Goal: Task Accomplishment & Management: Use online tool/utility

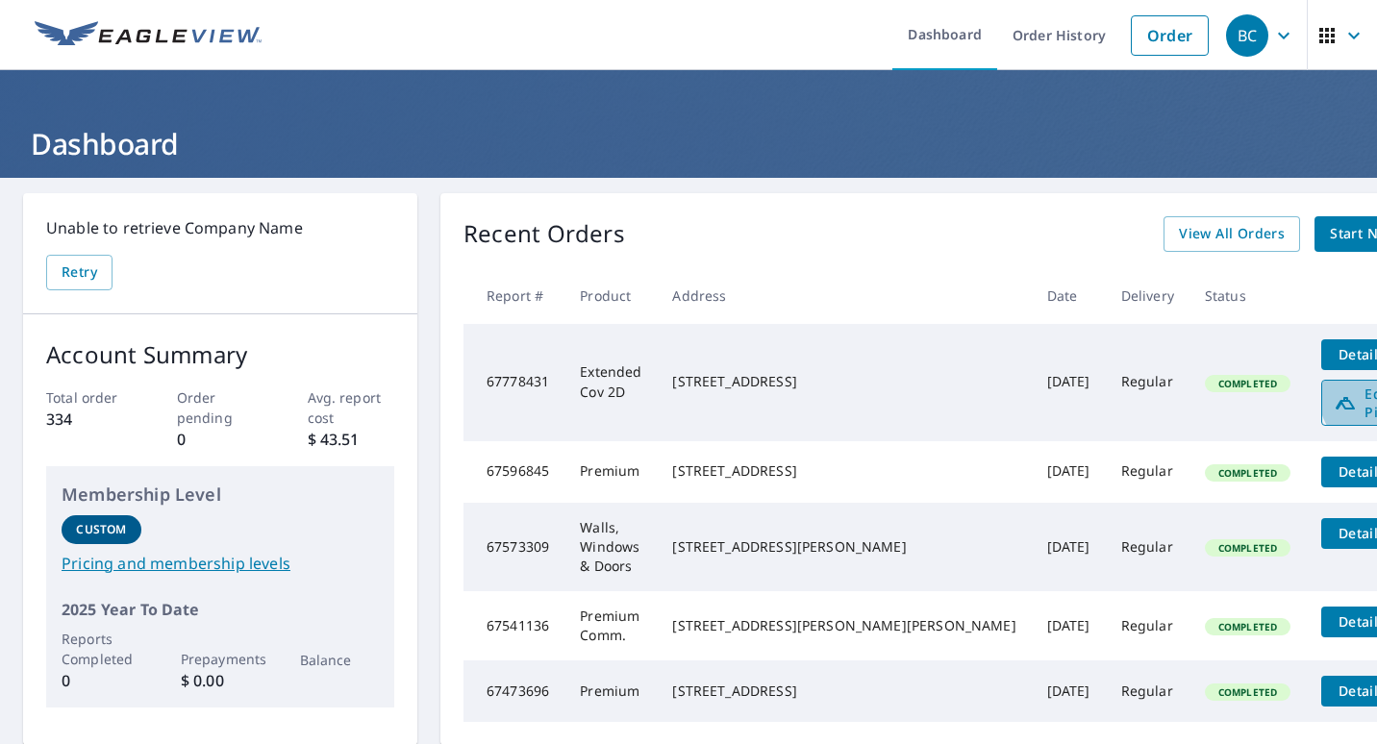
click at [1333, 392] on span "Edit Pitch" at bounding box center [1380, 403] width 95 height 37
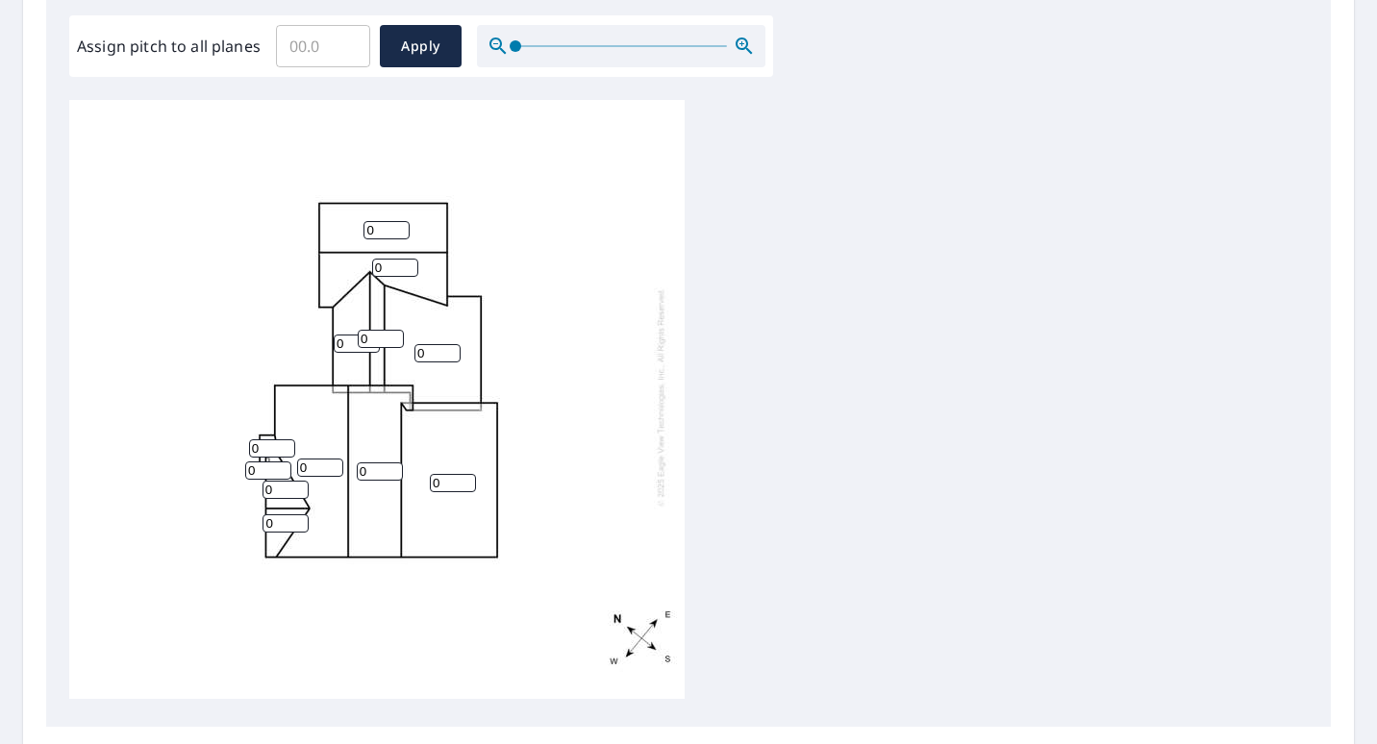
scroll to position [578, 0]
click at [379, 219] on input "0" at bounding box center [386, 228] width 46 height 18
click at [399, 219] on input "0" at bounding box center [386, 228] width 46 height 18
type input "6"
click at [379, 257] on input "0" at bounding box center [395, 266] width 46 height 18
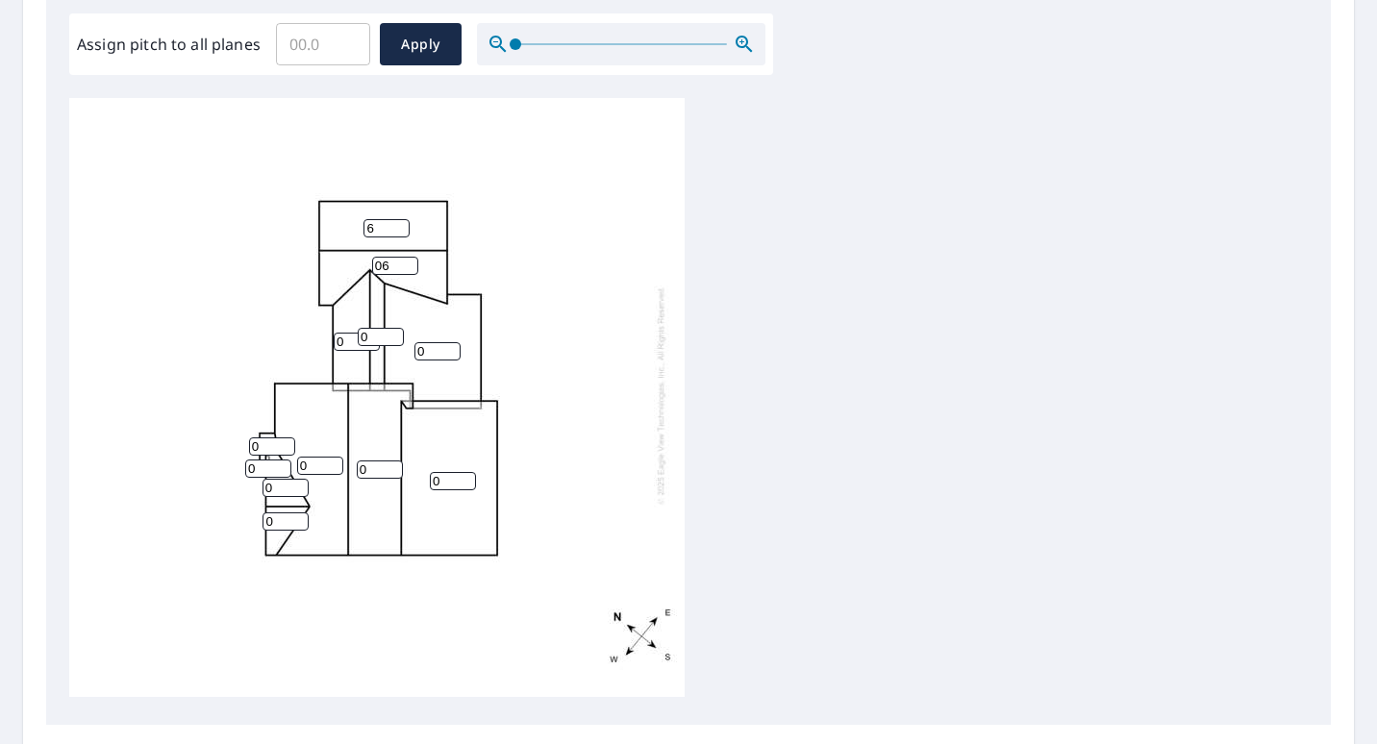
type input "06"
click at [362, 328] on input "0" at bounding box center [381, 337] width 46 height 18
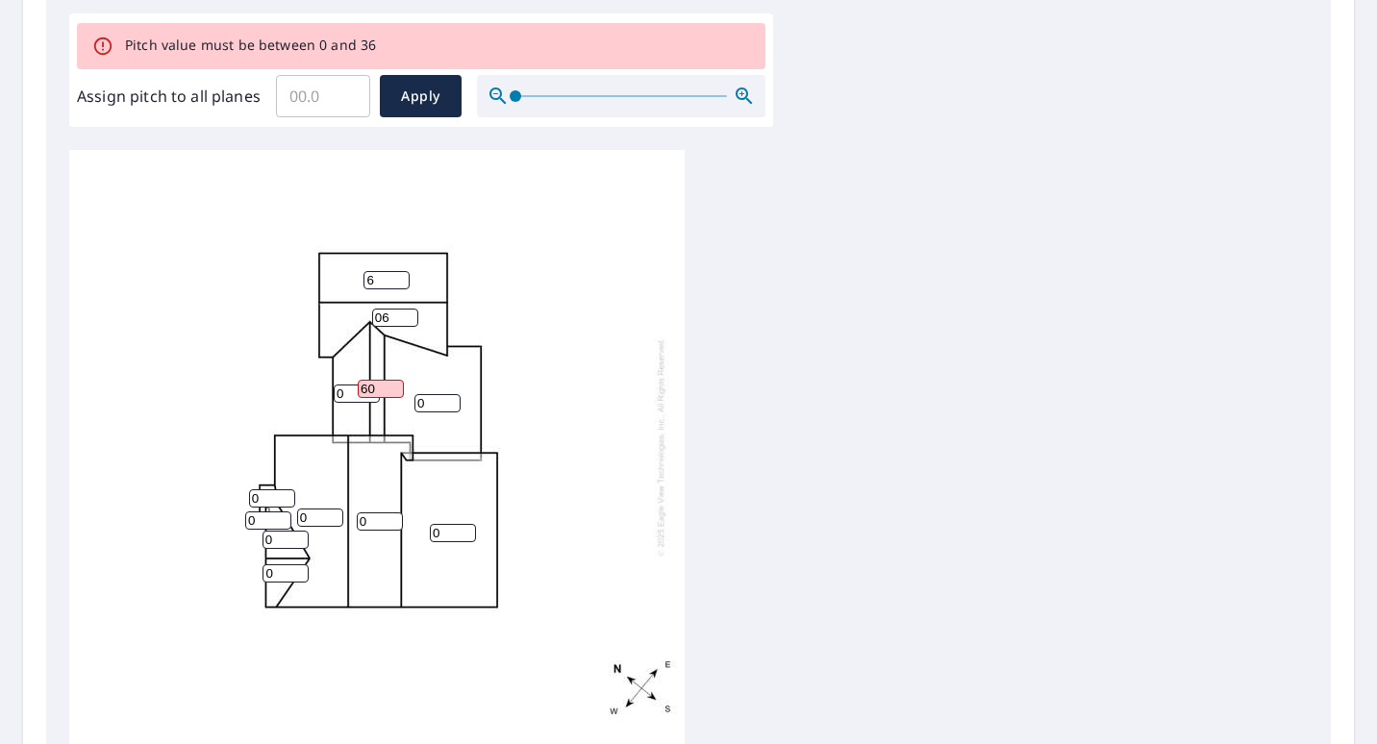
type input "60"
type input "7"
click at [408, 309] on input "7" at bounding box center [395, 318] width 46 height 18
type input "7"
click at [397, 271] on input "7" at bounding box center [386, 280] width 46 height 18
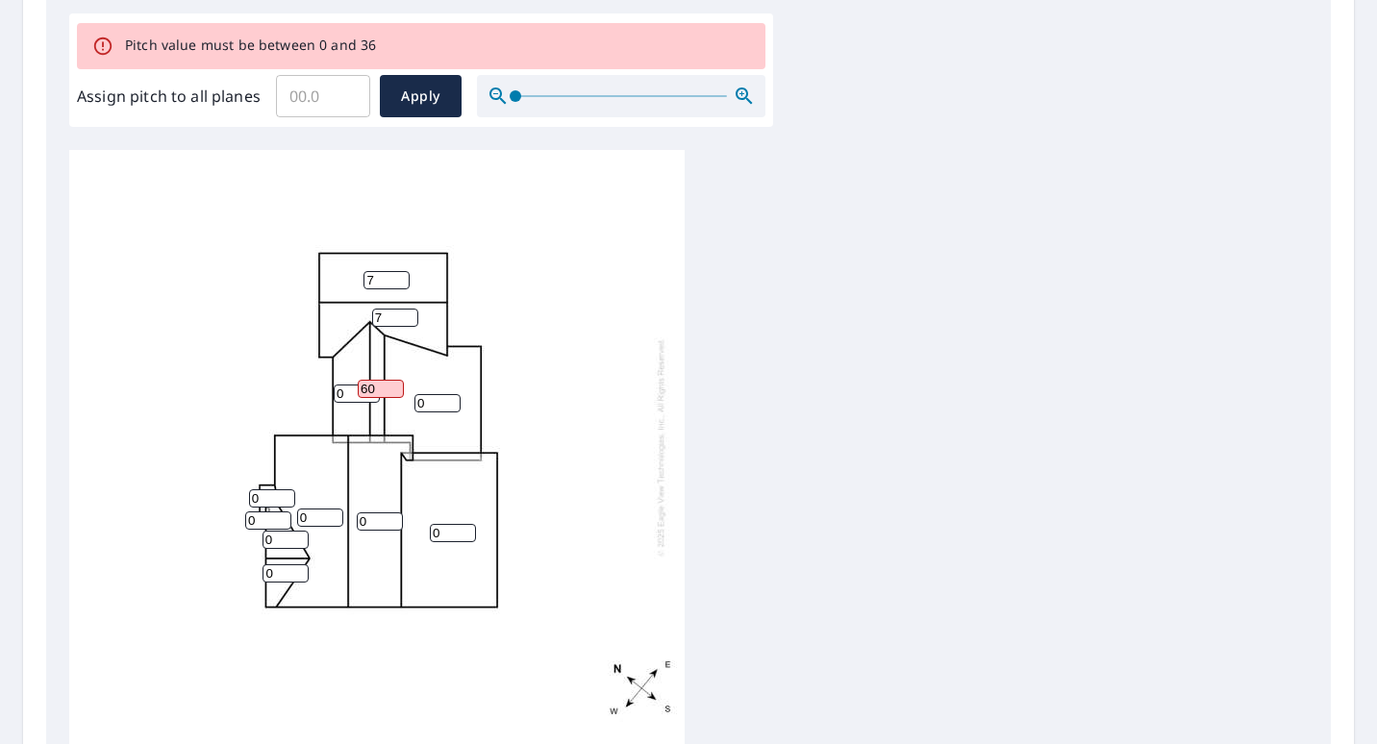
click at [391, 380] on input "60" at bounding box center [381, 389] width 46 height 18
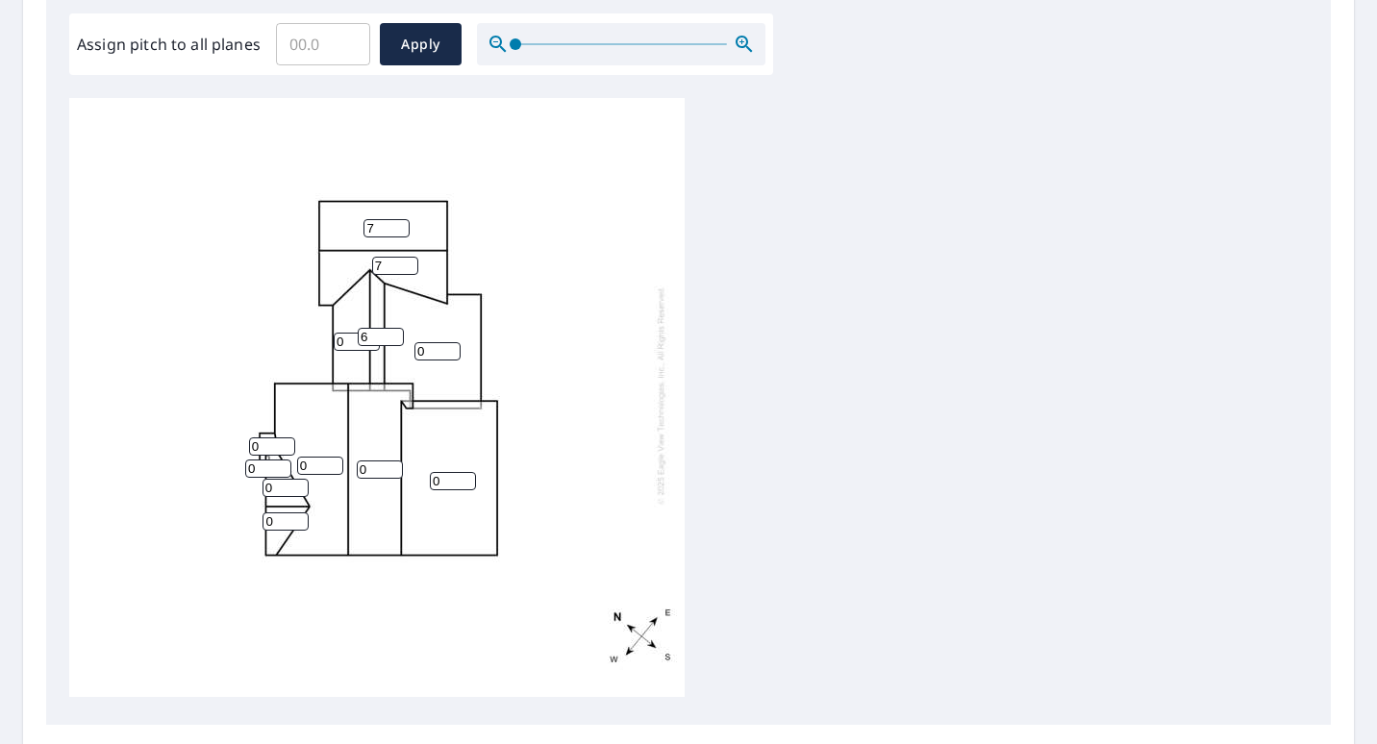
type input "6"
click at [349, 333] on input "0" at bounding box center [357, 342] width 46 height 18
type input "6"
type input "1"
click at [450, 342] on input "1" at bounding box center [437, 351] width 46 height 18
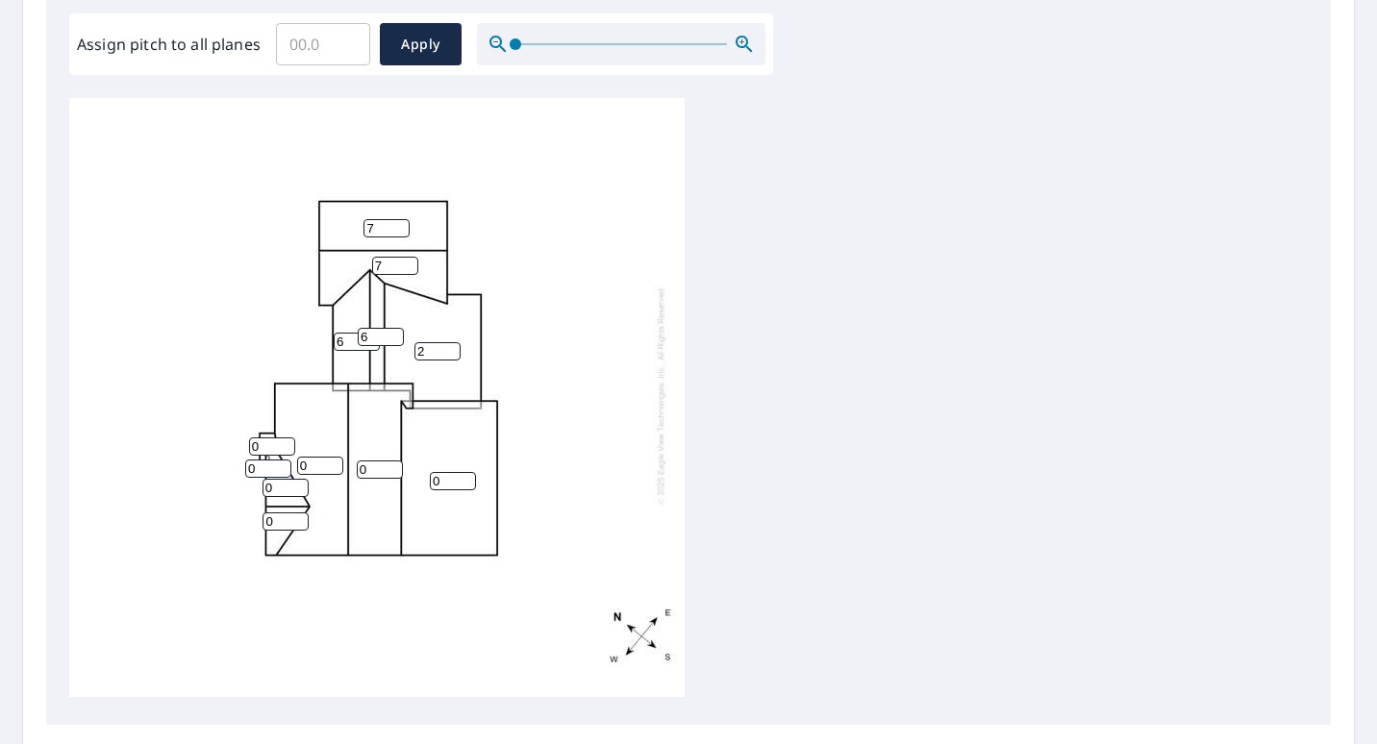
type input "2"
type input "1"
click at [467, 472] on input "1" at bounding box center [453, 481] width 46 height 18
type input "3"
click at [392, 460] on input "0" at bounding box center [380, 469] width 46 height 18
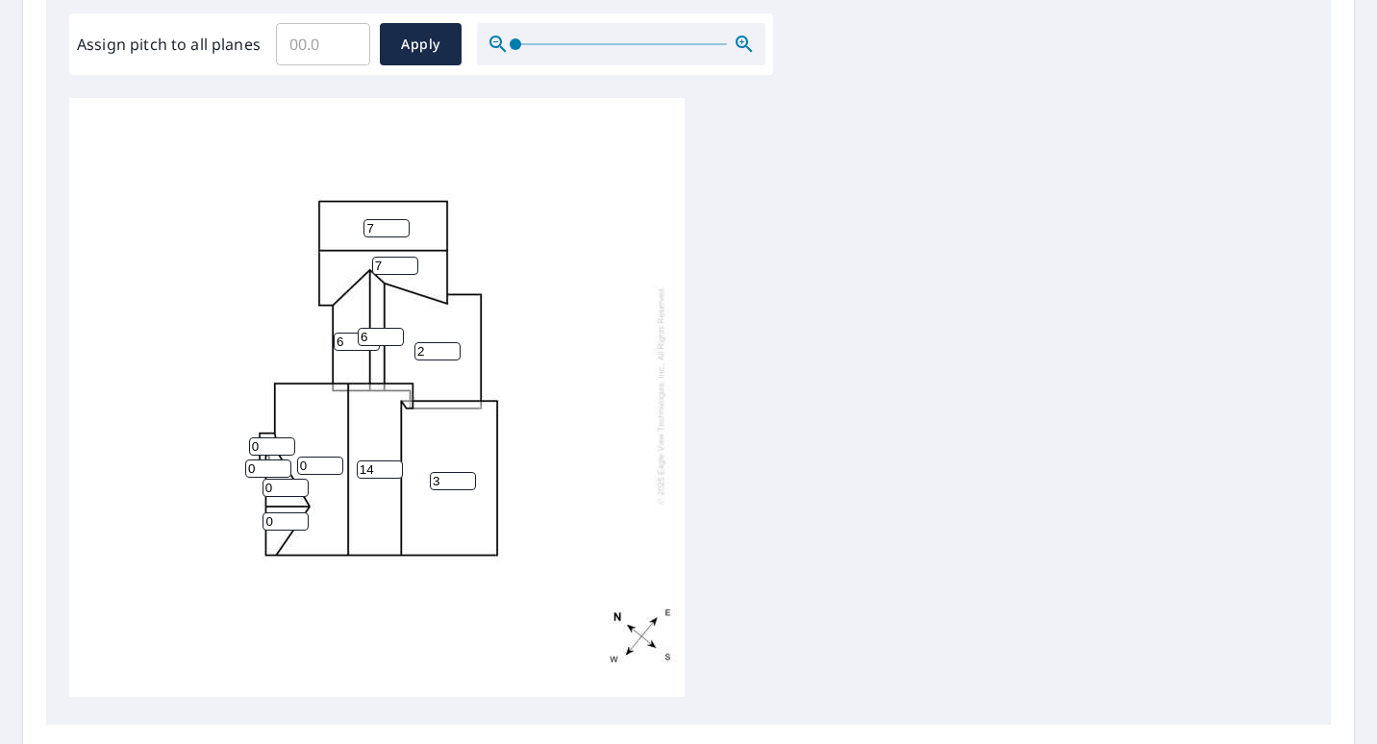
type input "14"
click at [335, 457] on input "0" at bounding box center [320, 466] width 46 height 18
type input "14"
click at [294, 479] on input "0" at bounding box center [285, 488] width 46 height 18
type input "8"
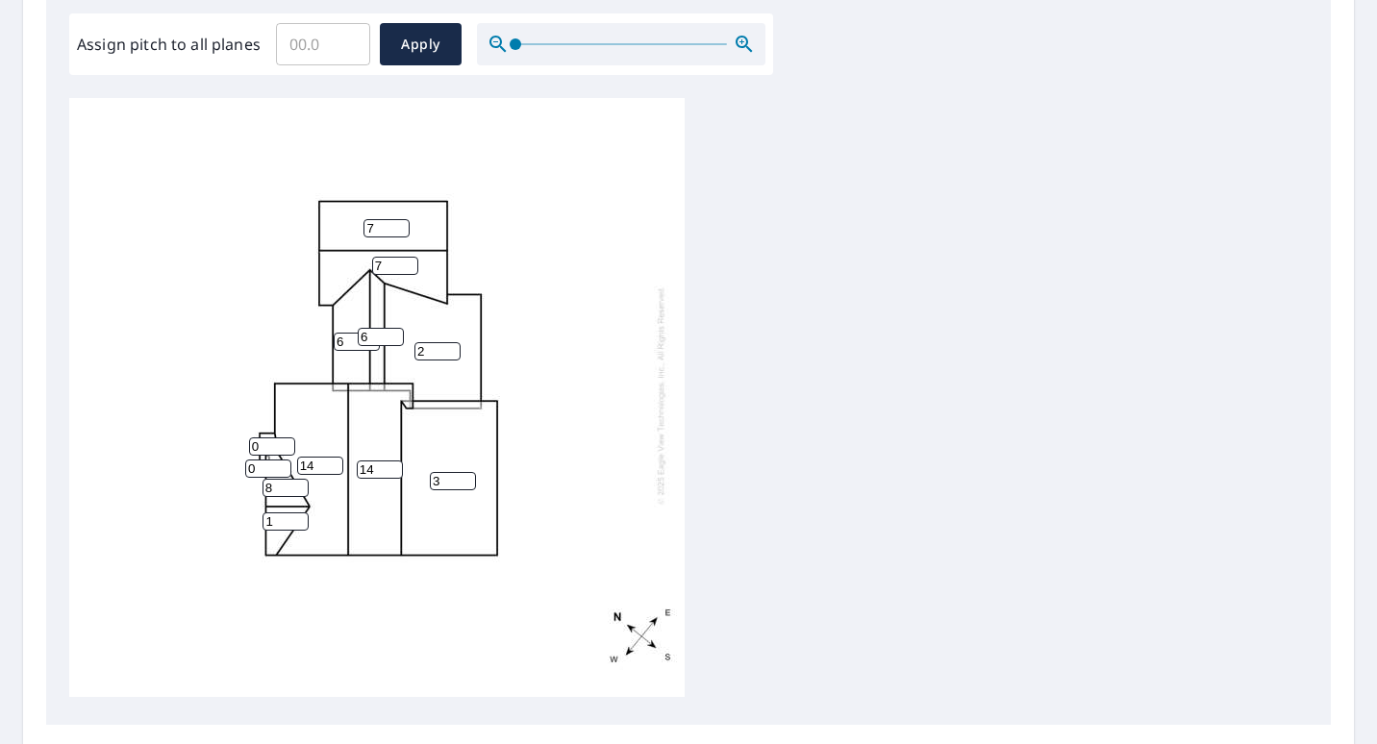
type input "1"
click at [298, 512] on input "1" at bounding box center [285, 521] width 46 height 18
type input "8"
click at [256, 460] on input "0" at bounding box center [268, 469] width 46 height 18
type input "6"
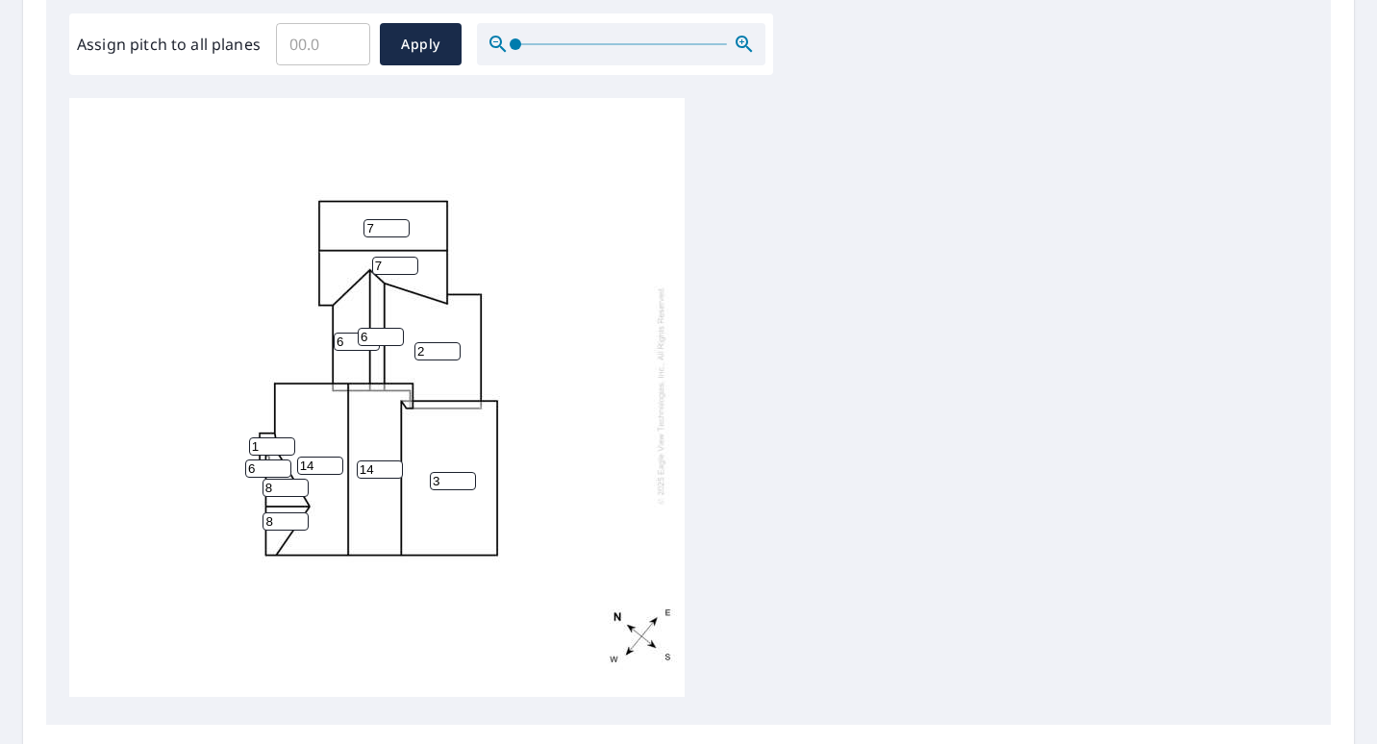
type input "1"
click at [285, 437] on input "1" at bounding box center [272, 446] width 46 height 18
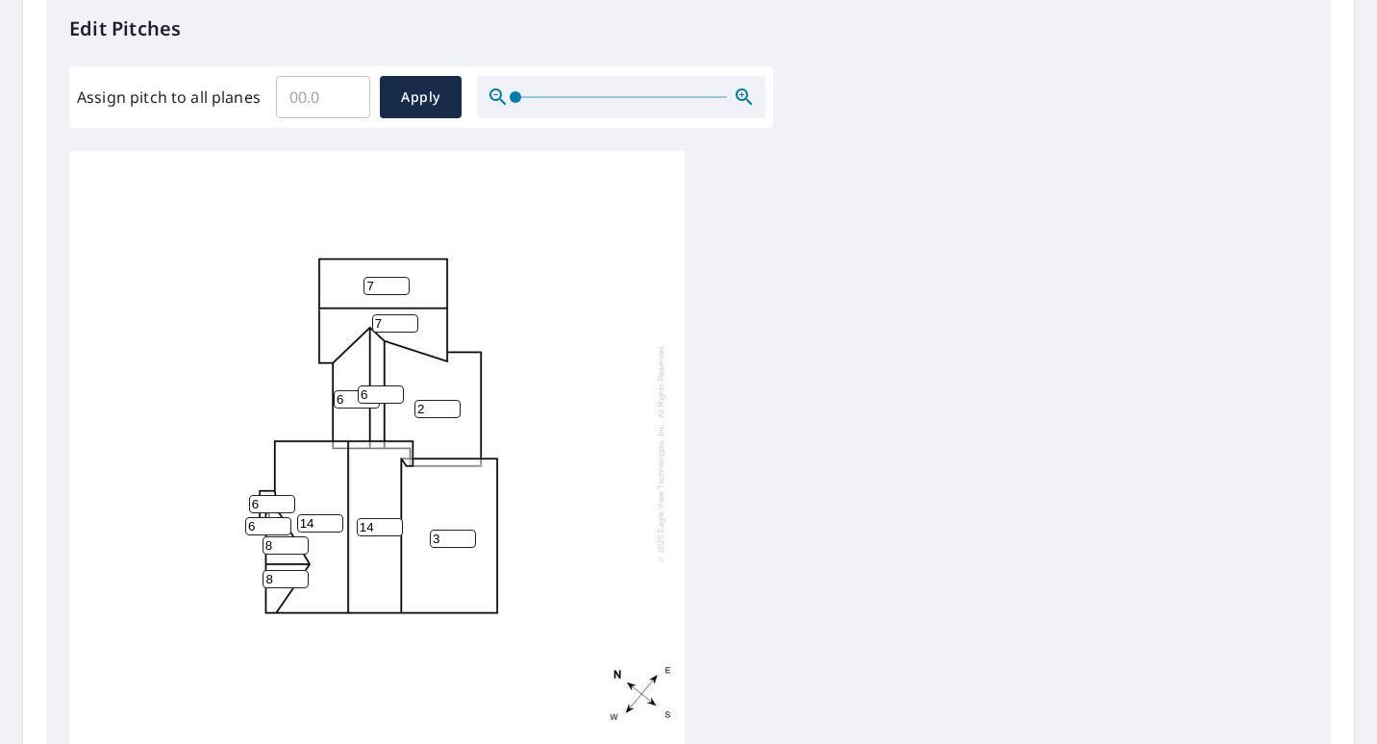
scroll to position [525, 0]
type input "6"
click at [423, 90] on span "Apply" at bounding box center [420, 98] width 51 height 24
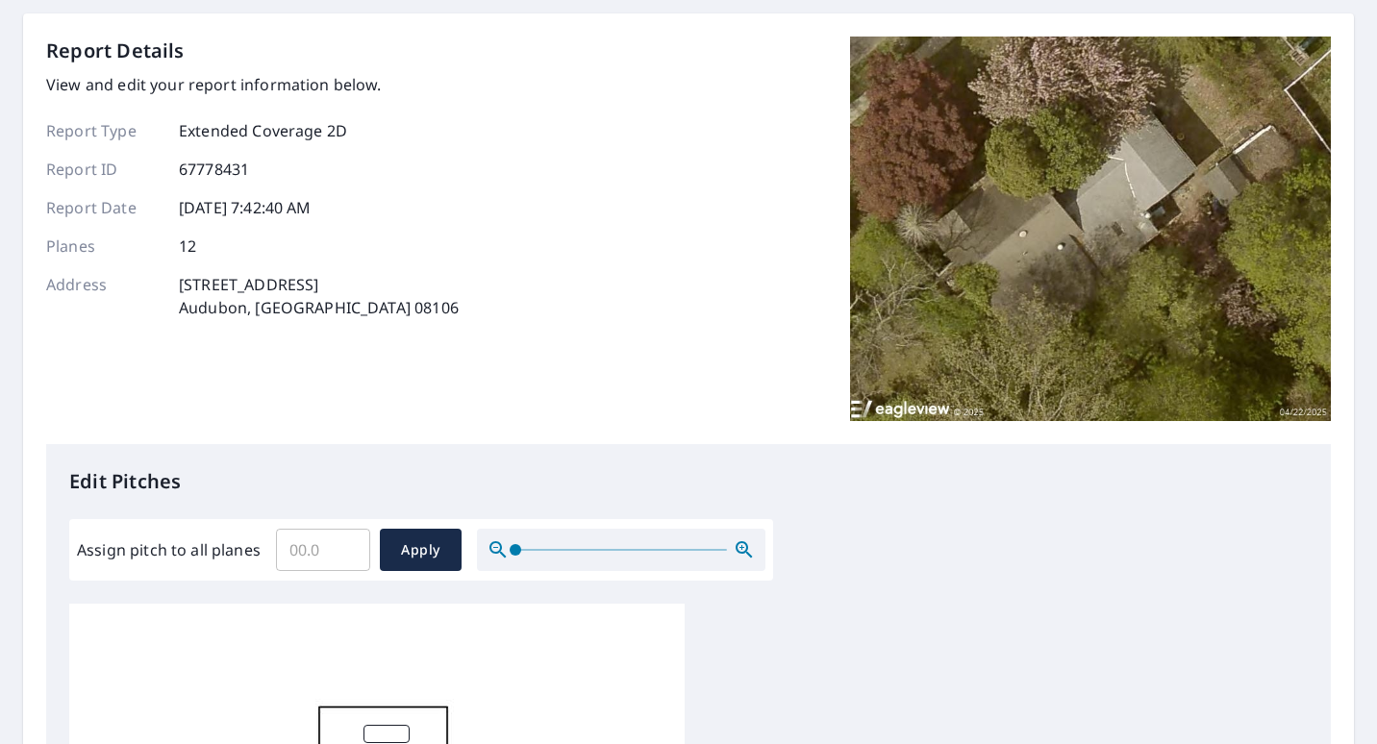
scroll to position [0, 0]
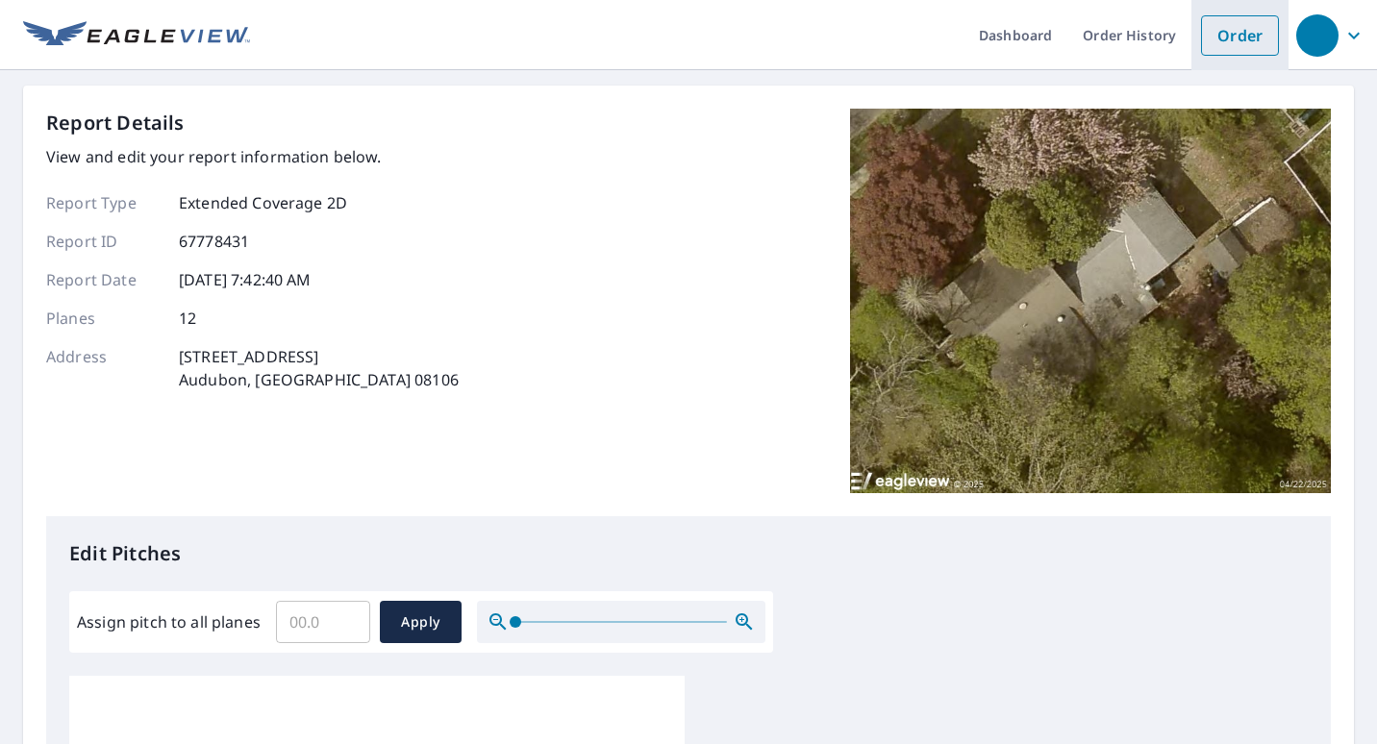
click at [1218, 33] on link "Order" at bounding box center [1240, 35] width 78 height 40
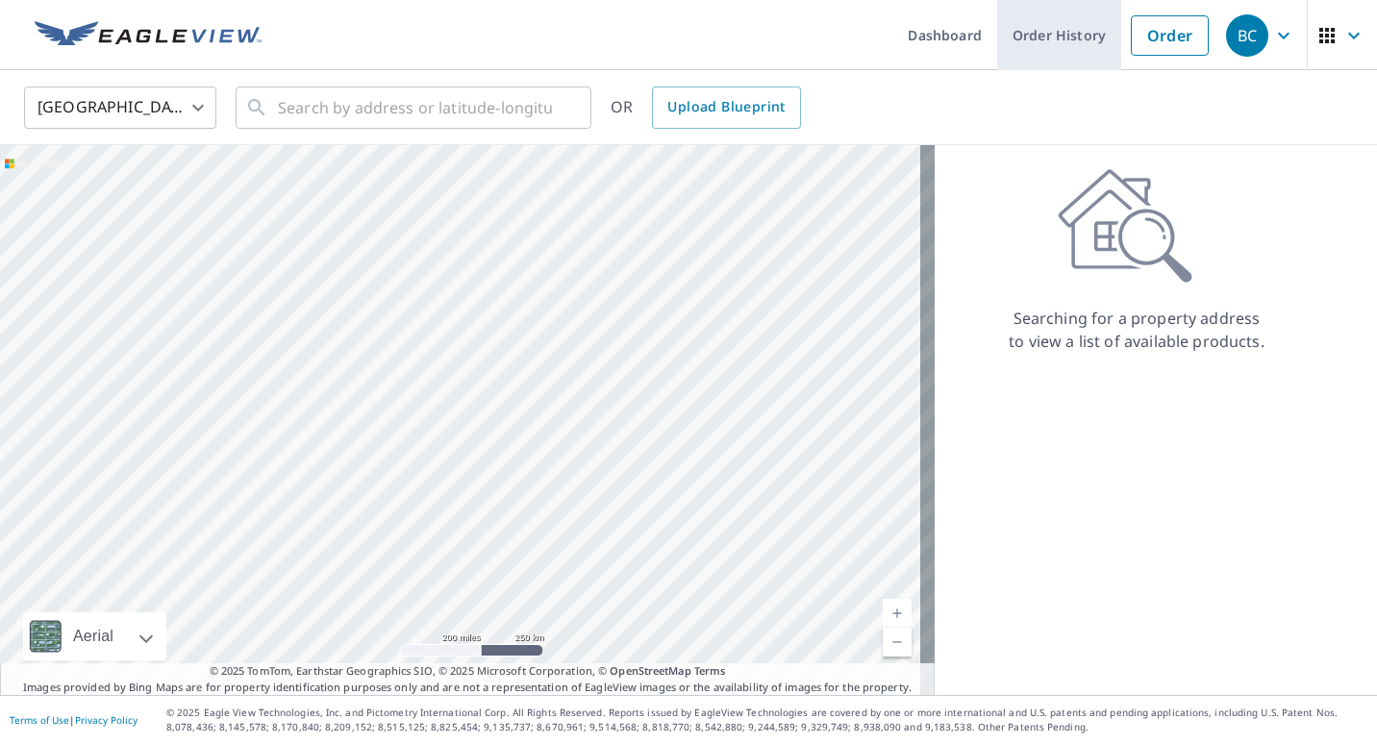
click at [1054, 35] on link "Order History" at bounding box center [1059, 35] width 124 height 70
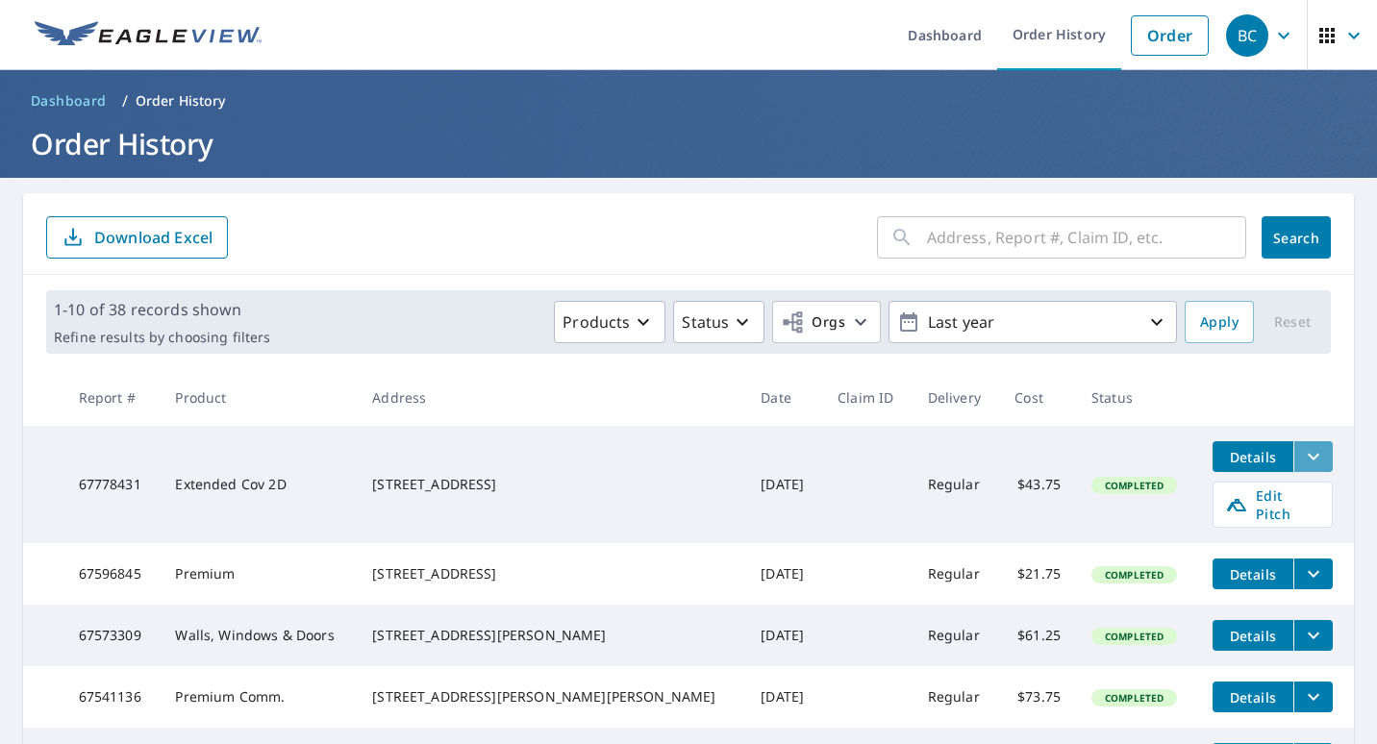
click at [1302, 460] on icon "filesDropdownBtn-67778431" at bounding box center [1313, 456] width 23 height 23
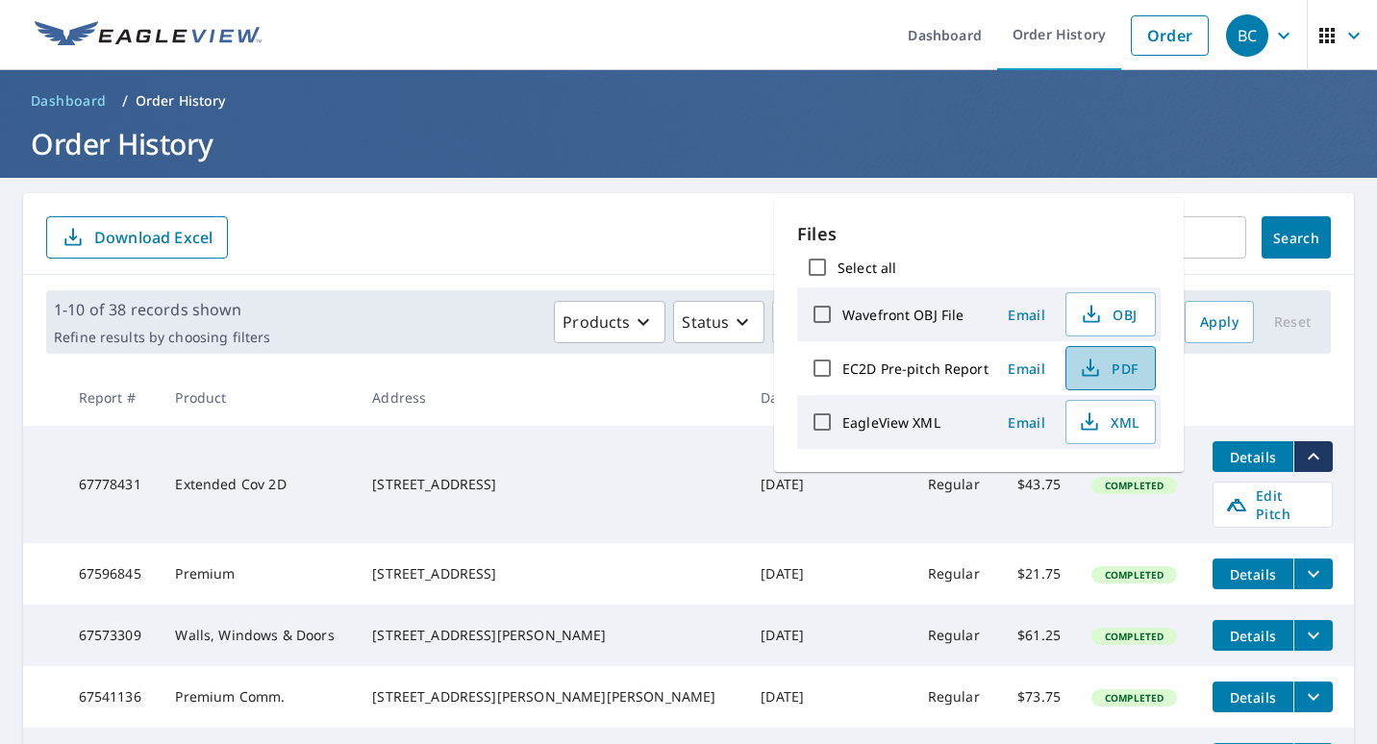
click at [1116, 368] on span "PDF" at bounding box center [1109, 368] width 62 height 23
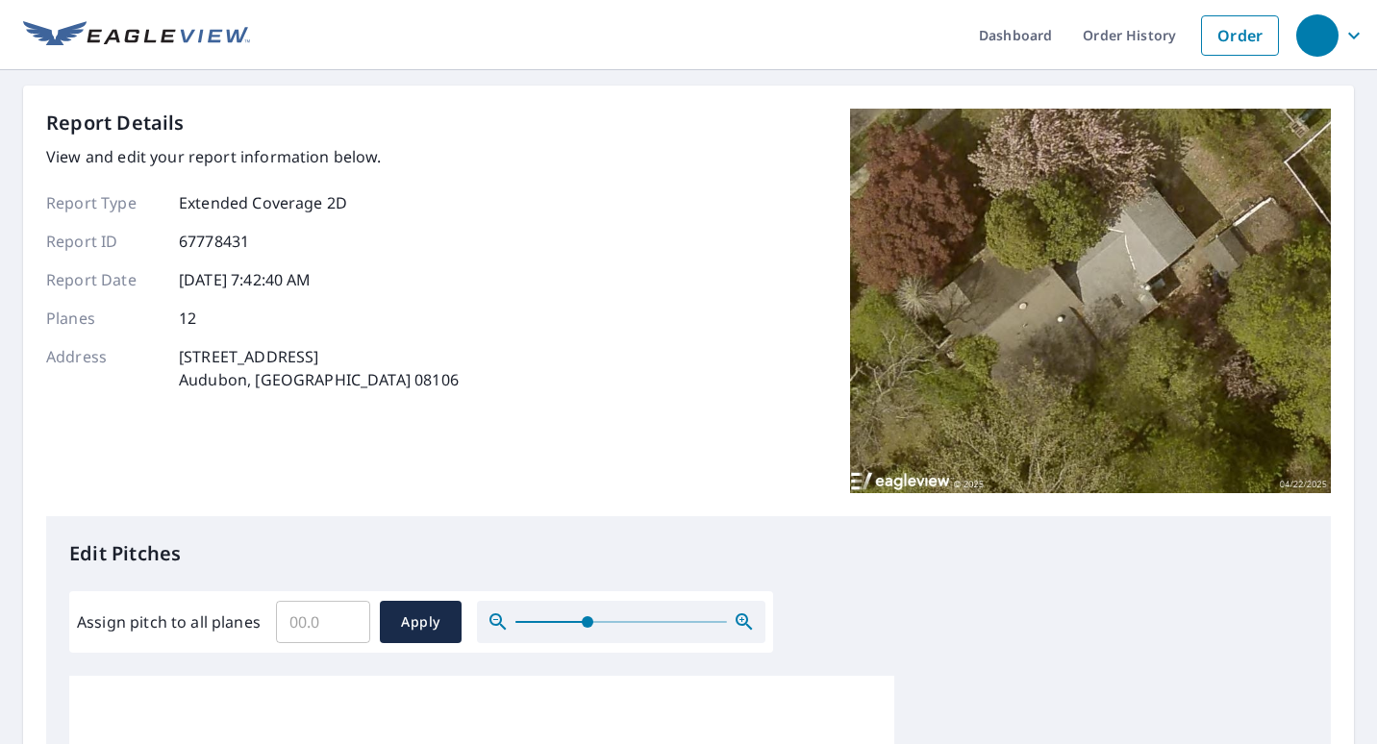
drag, startPoint x: 513, startPoint y: 623, endPoint x: 591, endPoint y: 609, distance: 79.2
click at [591, 616] on span at bounding box center [588, 622] width 12 height 12
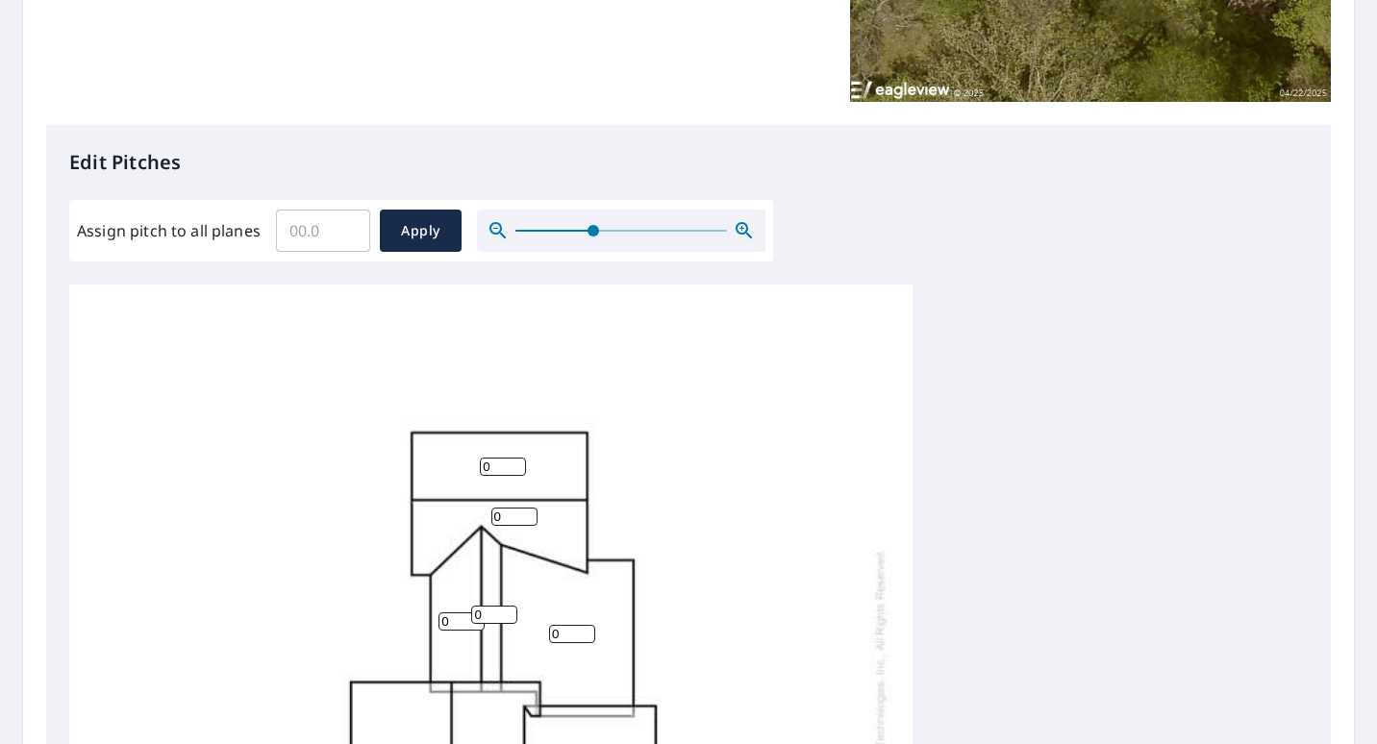
scroll to position [398, 0]
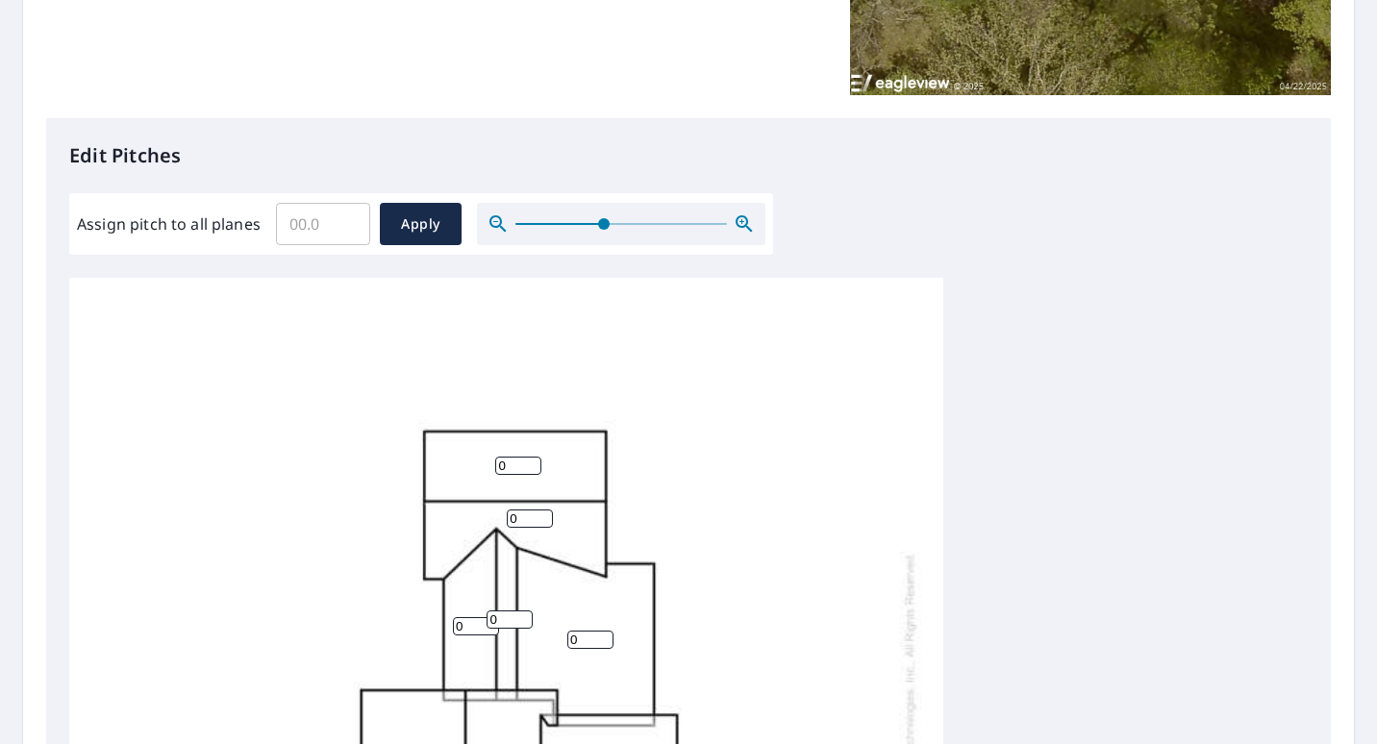
click at [602, 218] on span at bounding box center [604, 224] width 12 height 12
click at [346, 220] on input "0.1" at bounding box center [323, 224] width 94 height 54
click at [346, 220] on input "0.2" at bounding box center [323, 224] width 94 height 54
click at [346, 220] on input "0.3" at bounding box center [323, 224] width 94 height 54
click at [346, 220] on input "0.4" at bounding box center [323, 224] width 94 height 54
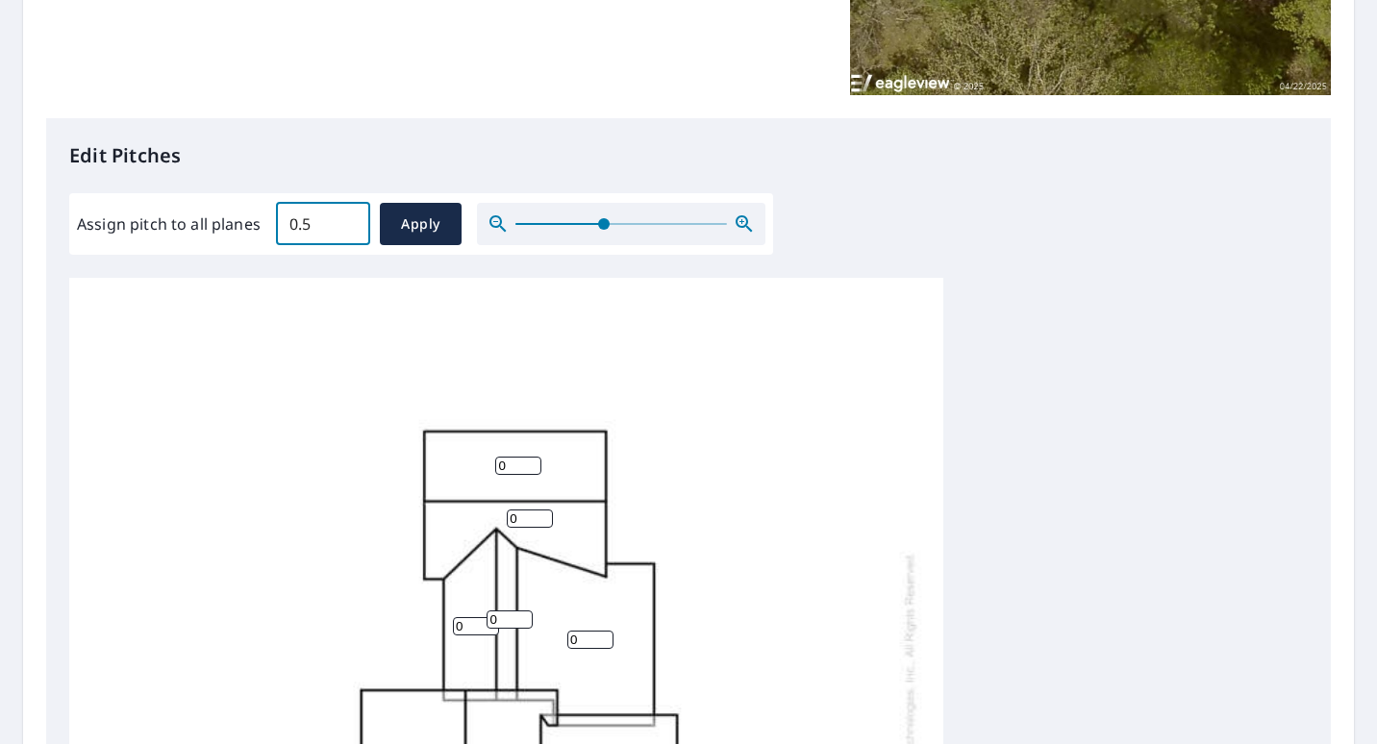
click at [346, 220] on input "0.5" at bounding box center [323, 224] width 94 height 54
click at [346, 220] on input "0.6" at bounding box center [323, 224] width 94 height 54
click at [346, 220] on input "0.7" at bounding box center [323, 224] width 94 height 54
click at [346, 220] on input "0.8" at bounding box center [323, 224] width 94 height 54
click at [346, 220] on input "8.6" at bounding box center [323, 224] width 94 height 54
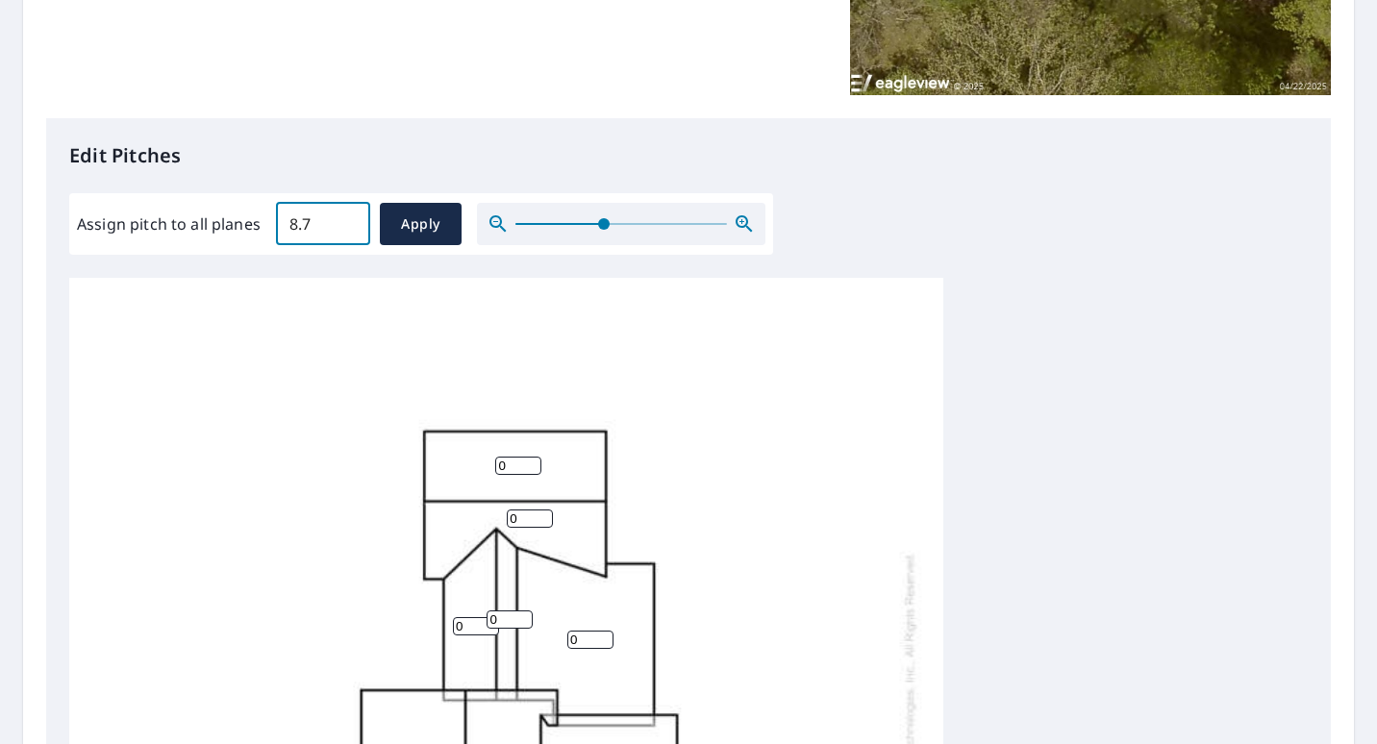
click at [346, 220] on input "8.7" at bounding box center [323, 224] width 94 height 54
click at [346, 220] on input "8.8" at bounding box center [323, 224] width 94 height 54
click at [346, 220] on input "8.9" at bounding box center [323, 224] width 94 height 54
click at [346, 220] on input "9" at bounding box center [323, 224] width 94 height 54
click at [346, 220] on input "9.1" at bounding box center [323, 224] width 94 height 54
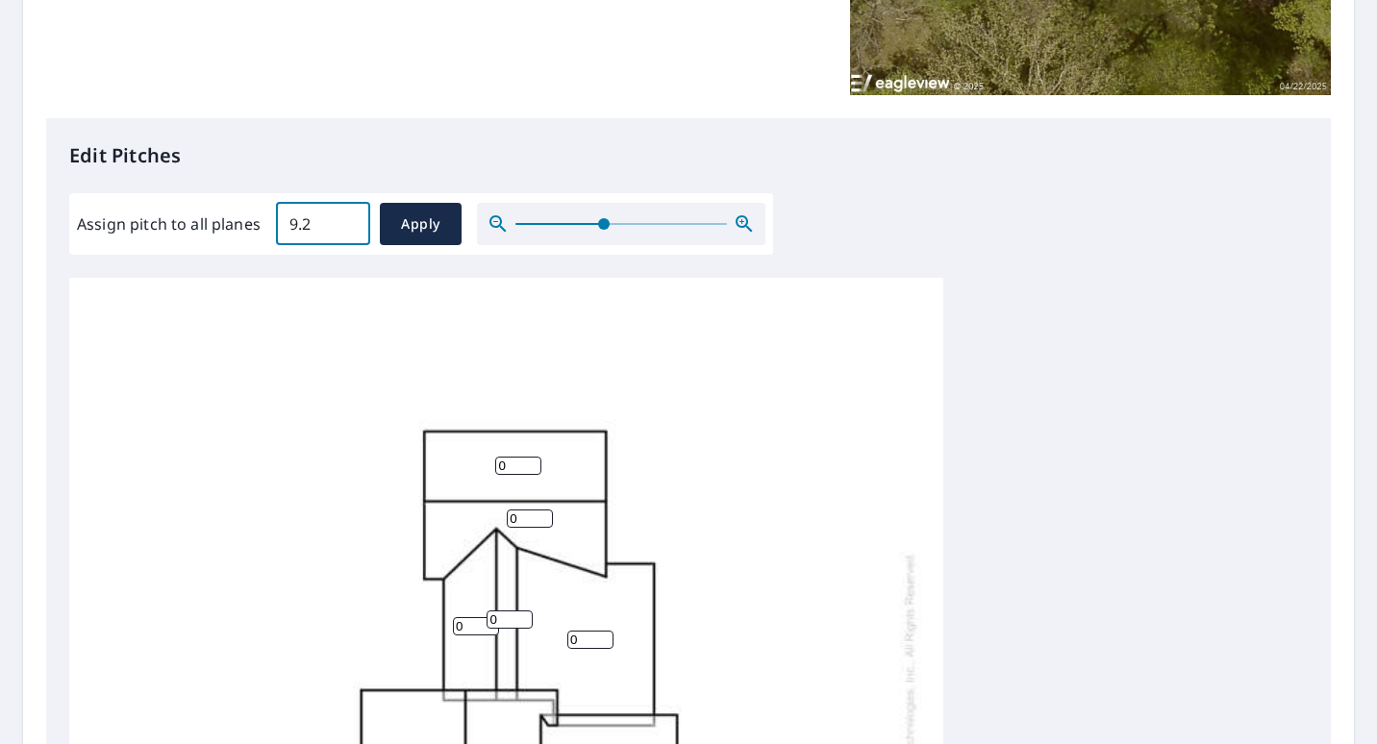
click at [346, 220] on input "9.2" at bounding box center [323, 224] width 94 height 54
click at [346, 220] on input "9.3" at bounding box center [323, 224] width 94 height 54
click at [347, 218] on input "9.4" at bounding box center [323, 224] width 94 height 54
click at [347, 218] on input "9.5" at bounding box center [323, 224] width 94 height 54
click at [347, 218] on input "9.6" at bounding box center [323, 224] width 94 height 54
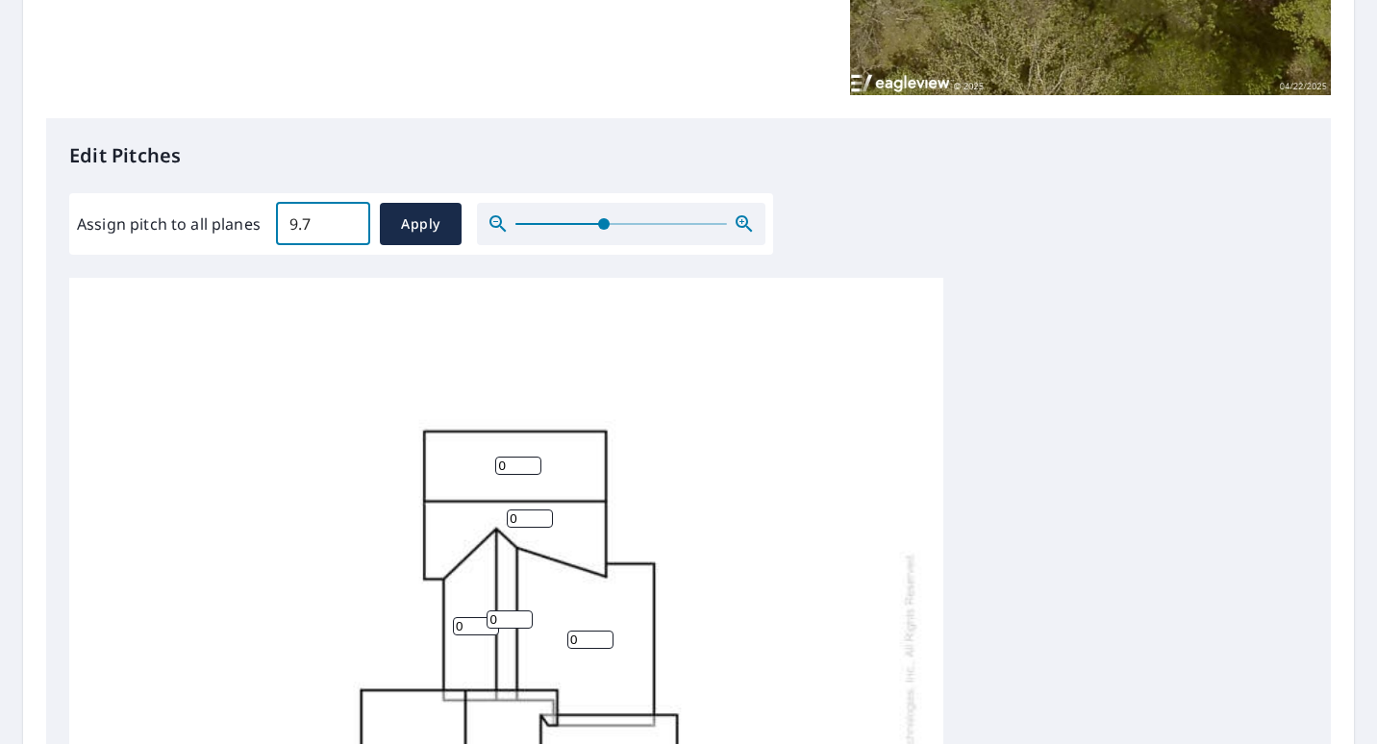
click at [347, 218] on input "9.7" at bounding box center [323, 224] width 94 height 54
click at [347, 217] on input "9.8" at bounding box center [323, 224] width 94 height 54
click at [347, 217] on input "9.9" at bounding box center [323, 224] width 94 height 54
type input "10"
click at [346, 220] on input "10" at bounding box center [323, 224] width 94 height 54
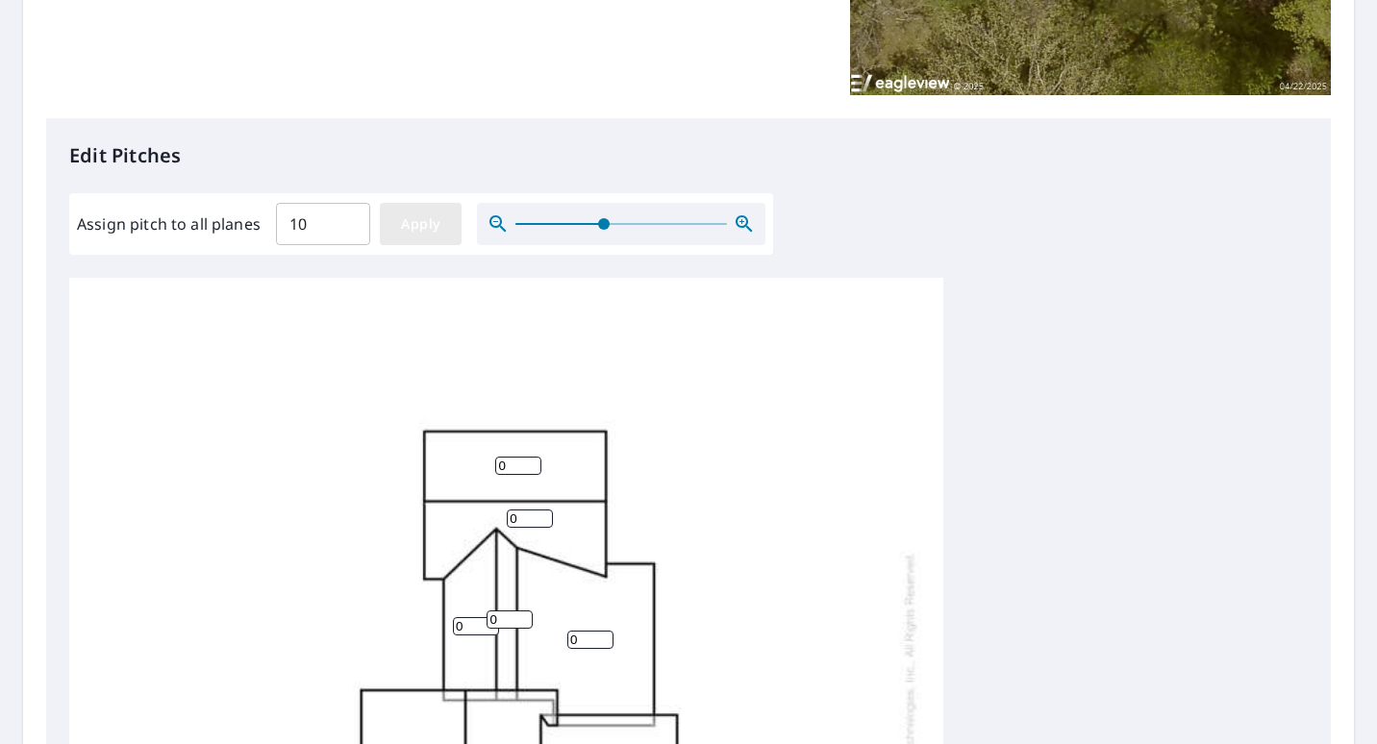
click at [420, 212] on span "Apply" at bounding box center [420, 224] width 51 height 24
type input "10"
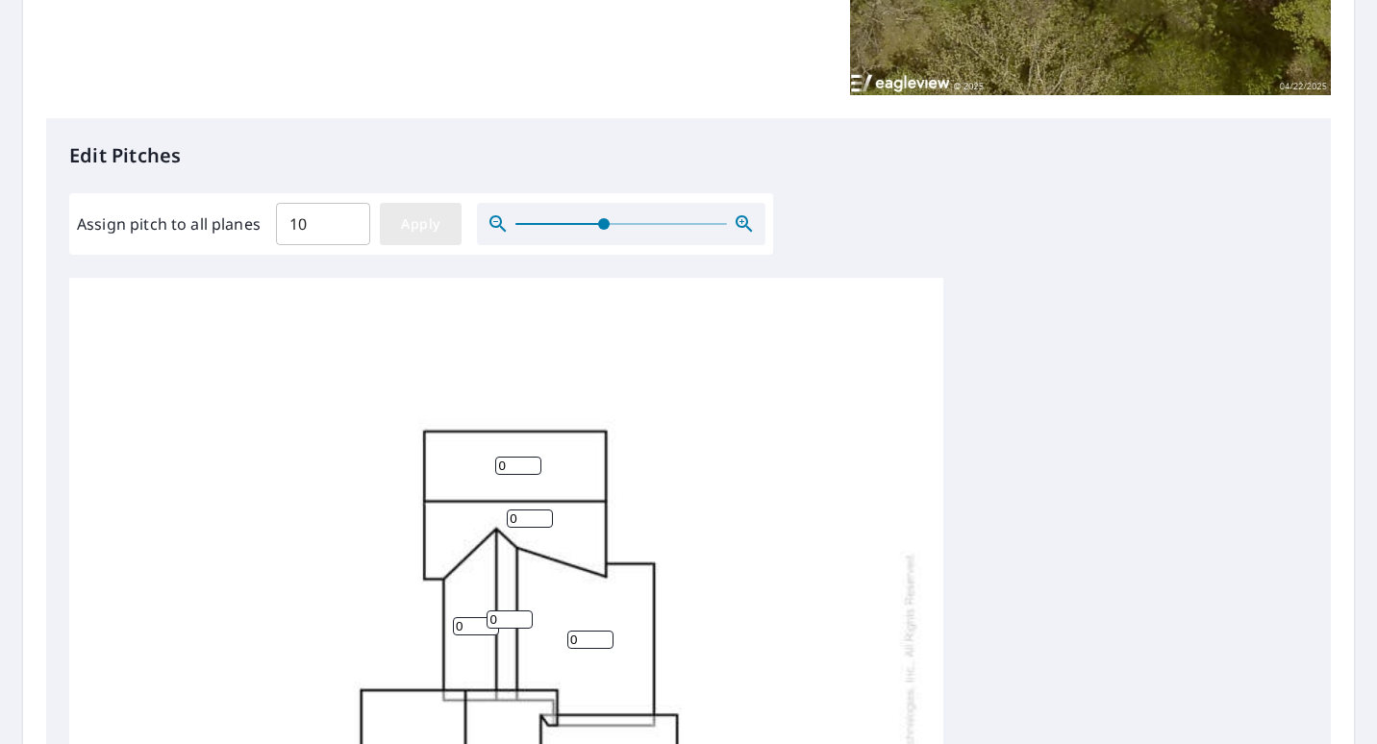
type input "10"
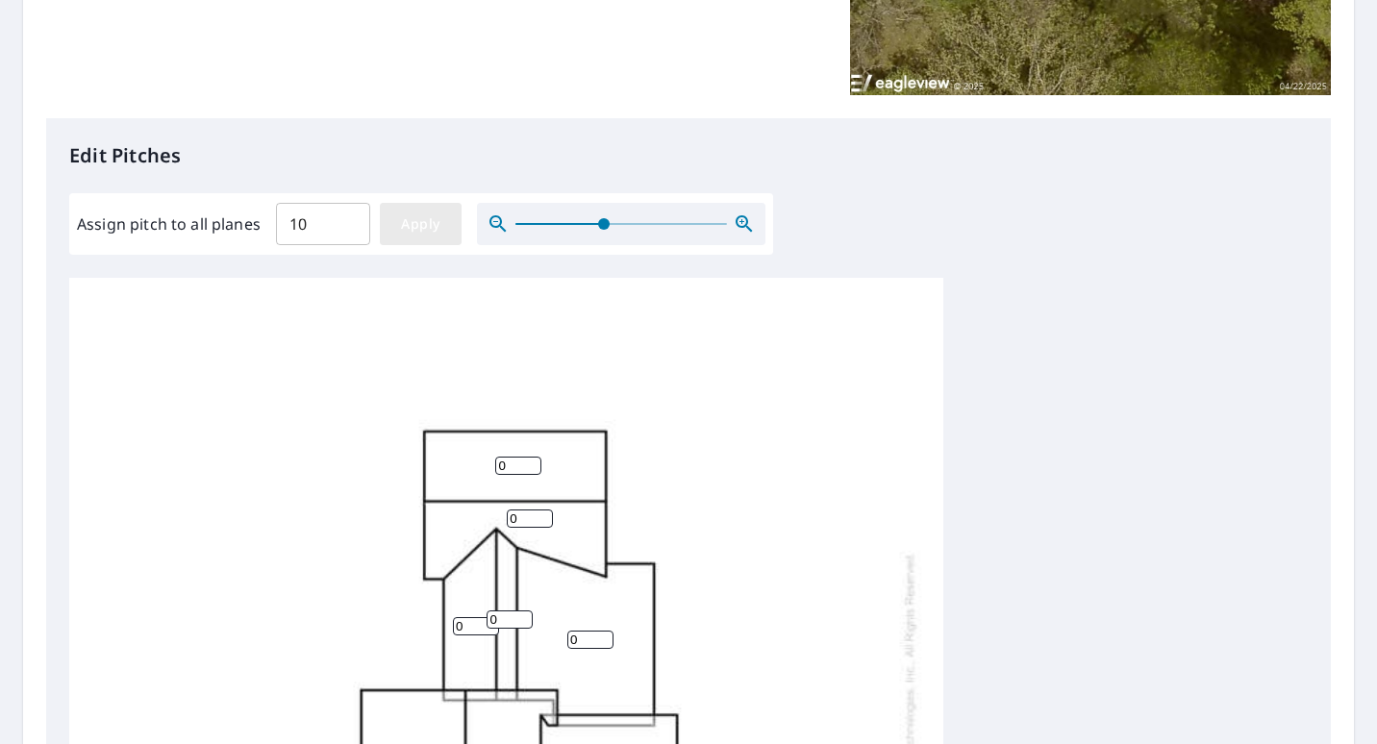
type input "10"
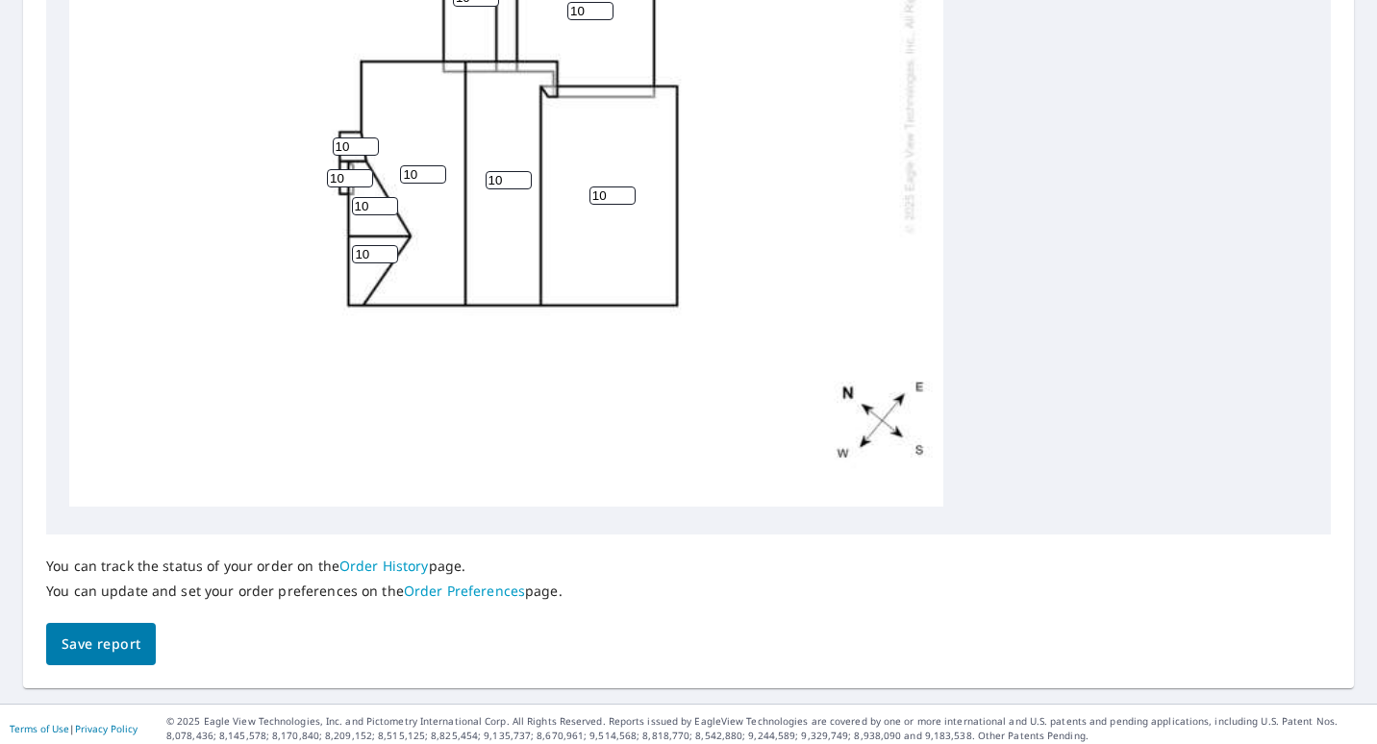
scroll to position [777, 0]
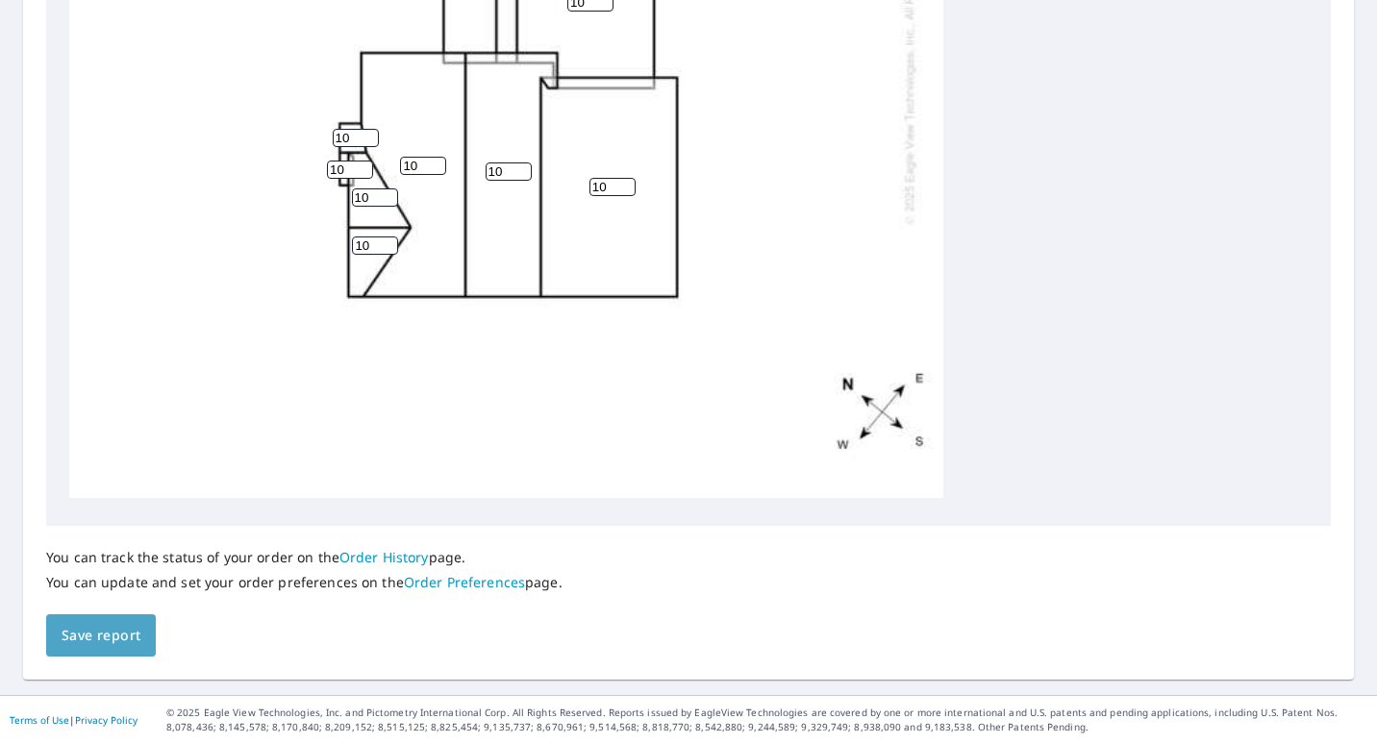
click at [116, 642] on span "Save report" at bounding box center [101, 636] width 79 height 24
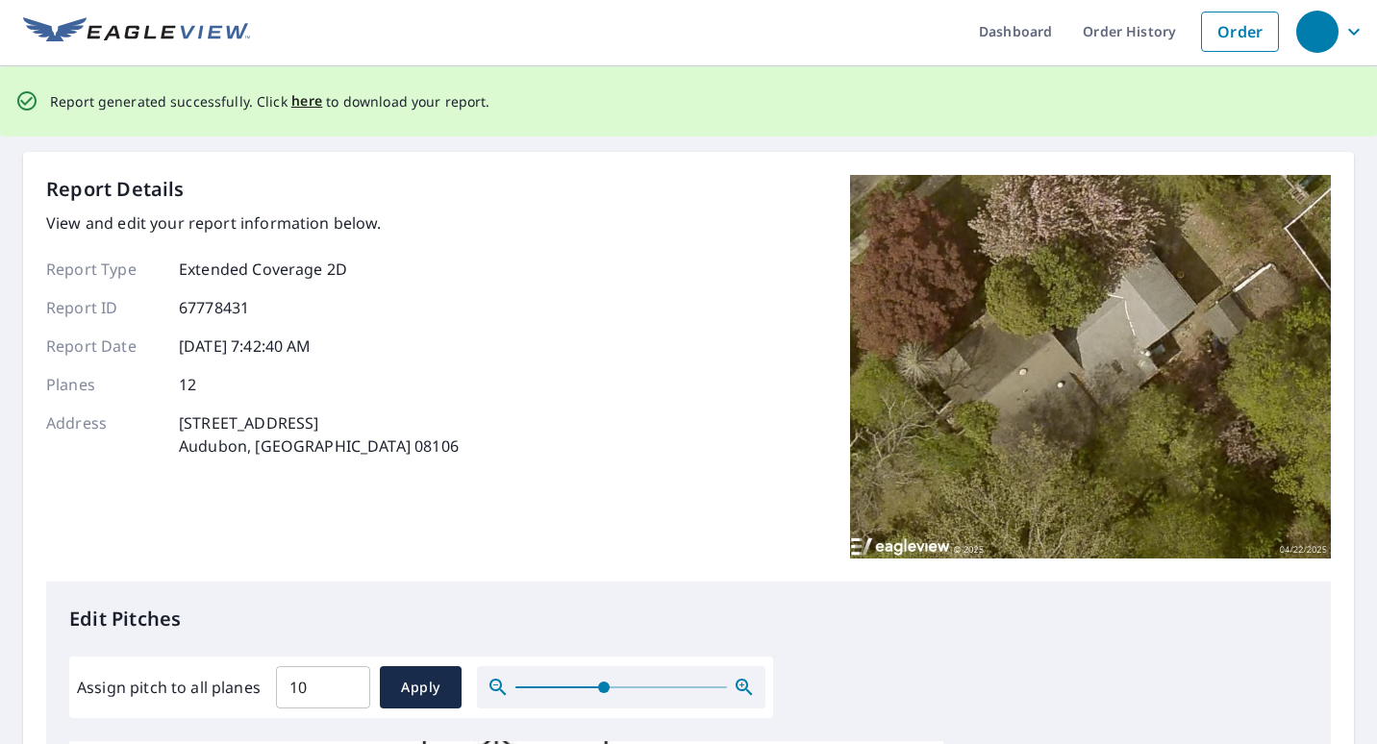
scroll to position [0, 0]
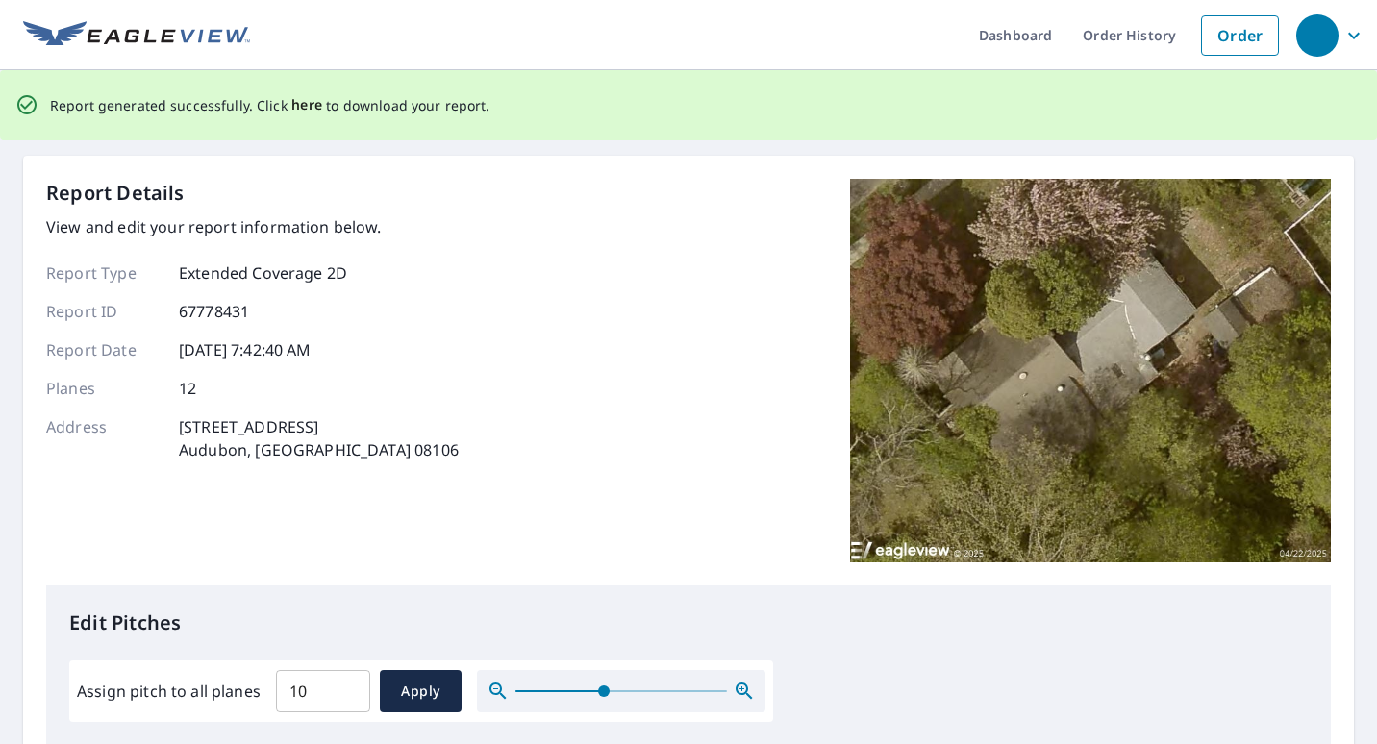
click at [305, 102] on span "here" at bounding box center [307, 105] width 32 height 24
